Goal: Task Accomplishment & Management: Use online tool/utility

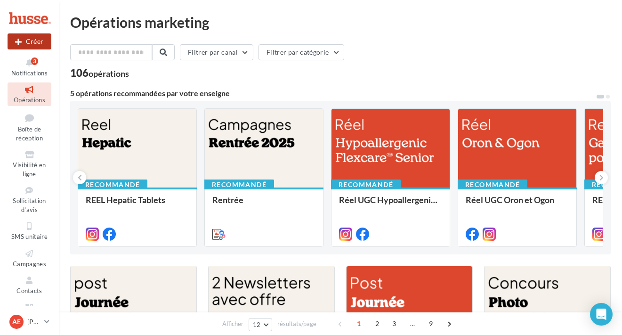
click at [35, 40] on button "Créer" at bounding box center [30, 41] width 44 height 16
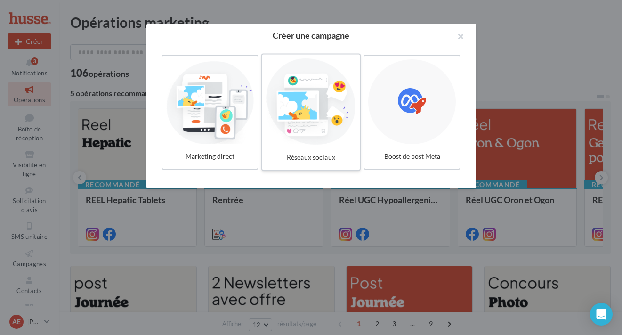
click at [308, 113] on div at bounding box center [311, 101] width 90 height 87
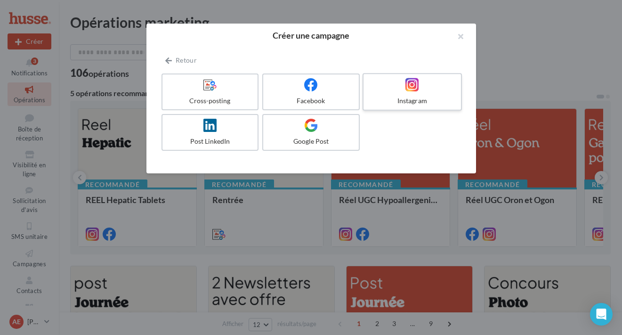
click at [408, 96] on div "Instagram" at bounding box center [413, 100] width 90 height 9
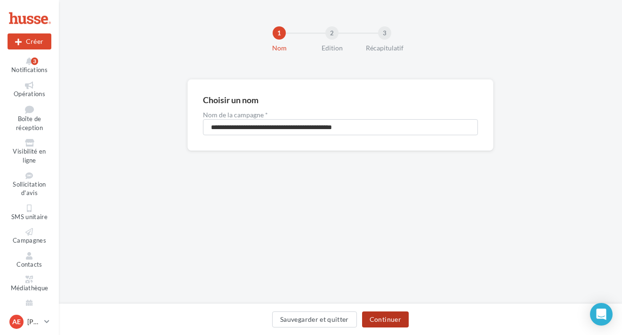
click at [394, 318] on button "Continuer" at bounding box center [385, 319] width 47 height 16
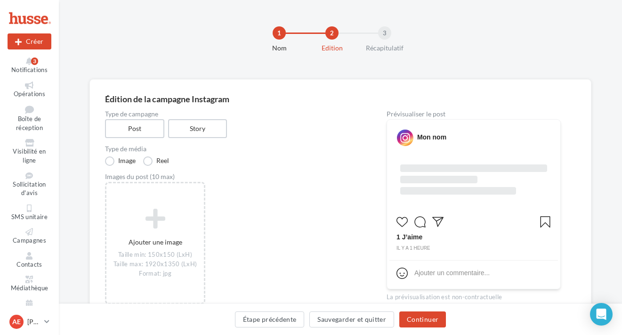
click at [316, 169] on div "Type de campagne Post Story Type de média Image Reel Images du post (10 max) Aj…" at bounding box center [231, 287] width 252 height 352
